Goal: Task Accomplishment & Management: Manage account settings

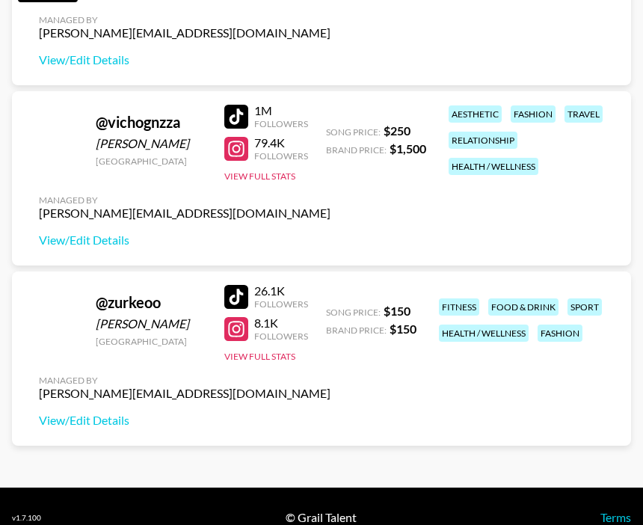
scroll to position [6209, 0]
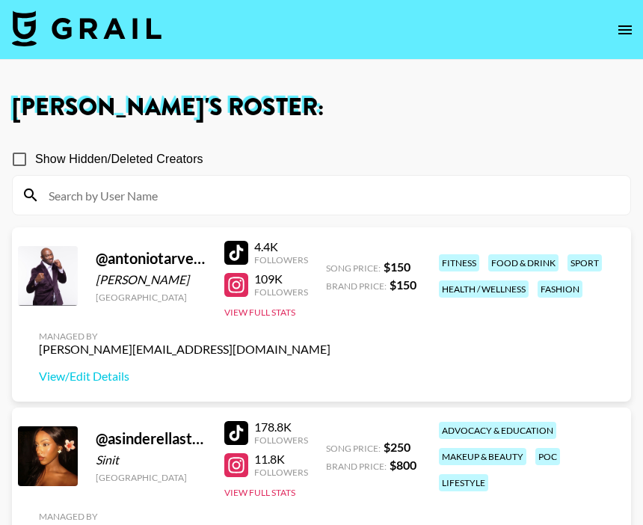
click at [171, 197] on input at bounding box center [331, 195] width 582 height 24
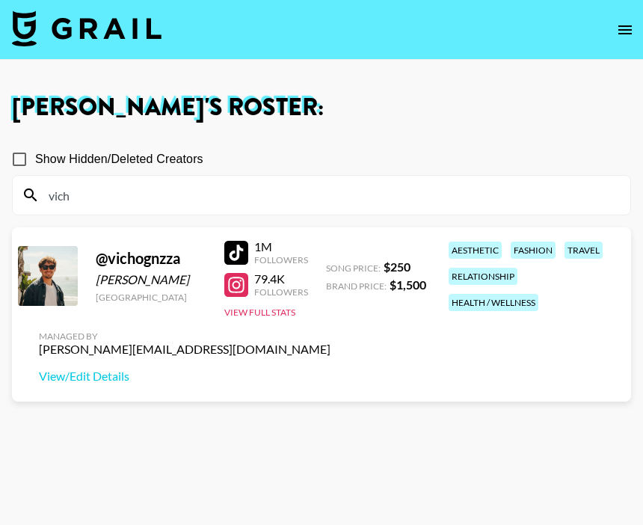
type input "vich"
click at [286, 357] on div "@ vichognzza [PERSON_NAME] [GEOGRAPHIC_DATA] 1M Followers 79.4K Followers View …" at bounding box center [321, 314] width 619 height 174
click at [119, 378] on link "View/Edit Details" at bounding box center [185, 376] width 292 height 15
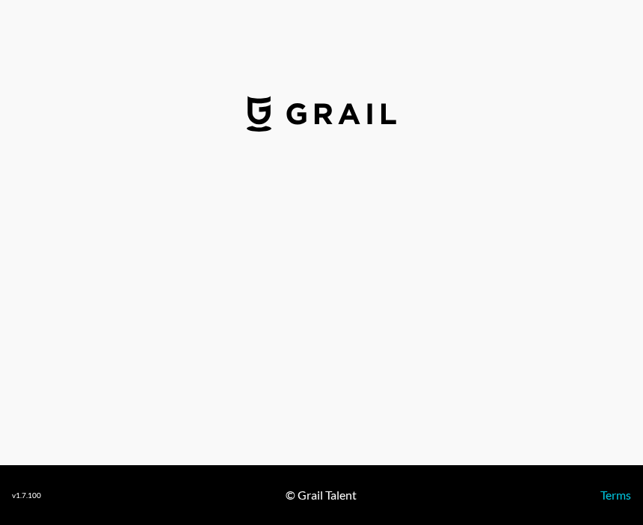
select select "USD"
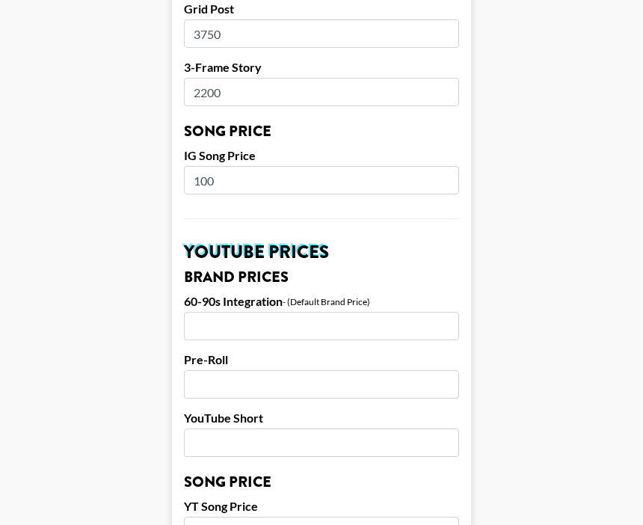
scroll to position [853, 0]
